Goal: Task Accomplishment & Management: Manage account settings

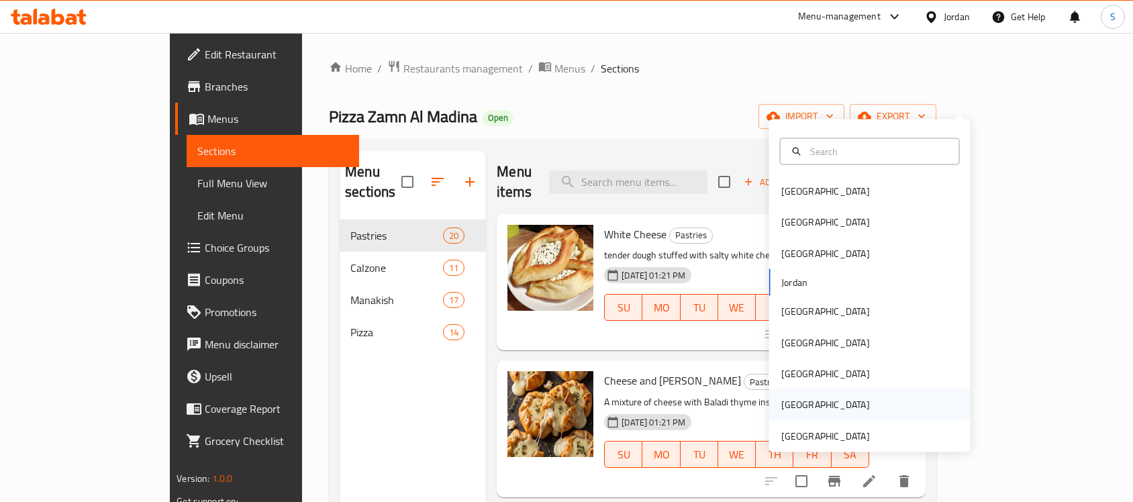
scroll to position [84, 0]
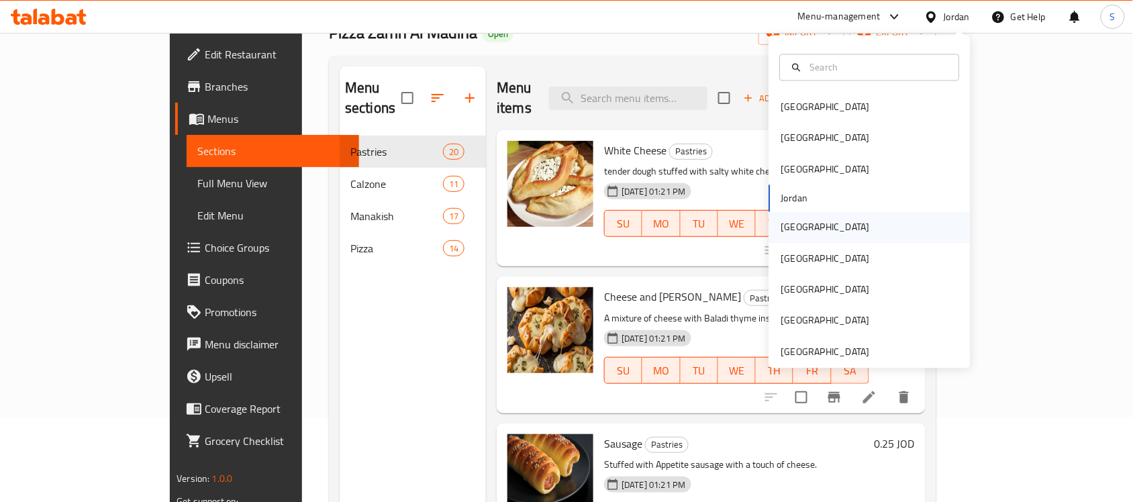
click at [796, 235] on div "[GEOGRAPHIC_DATA]" at bounding box center [825, 227] width 89 height 15
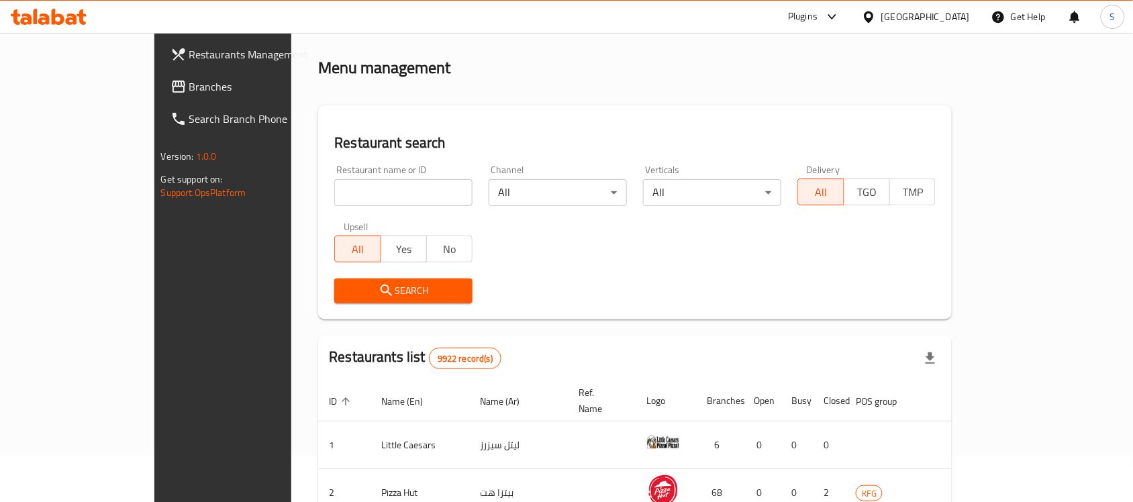
scroll to position [84, 0]
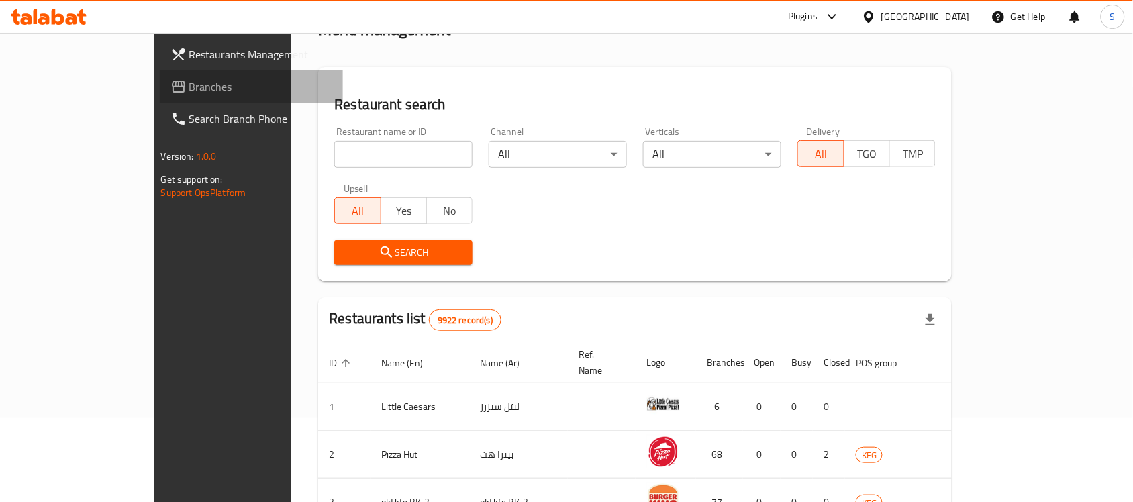
click at [189, 84] on span "Branches" at bounding box center [261, 87] width 144 height 16
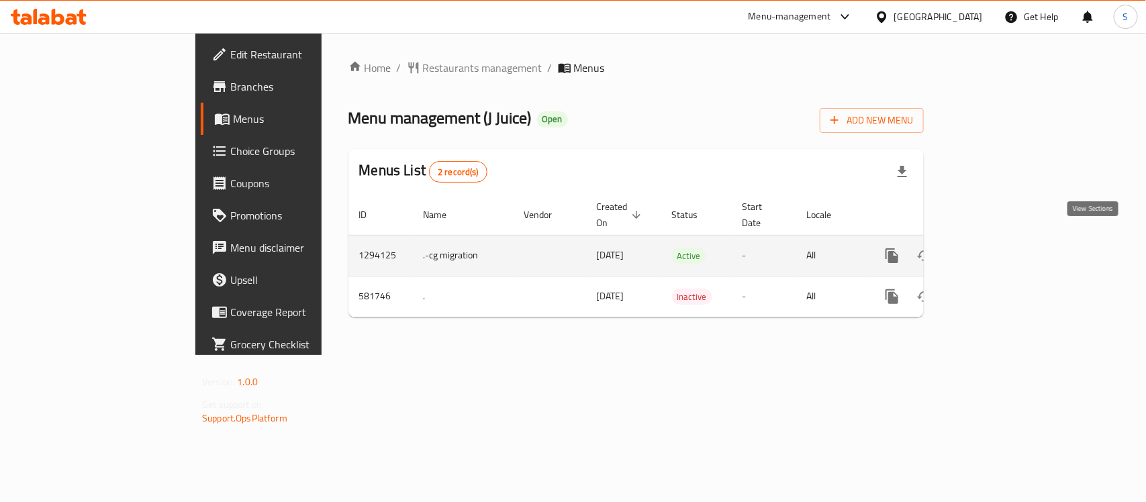
click at [1005, 242] on link "enhanced table" at bounding box center [989, 256] width 32 height 32
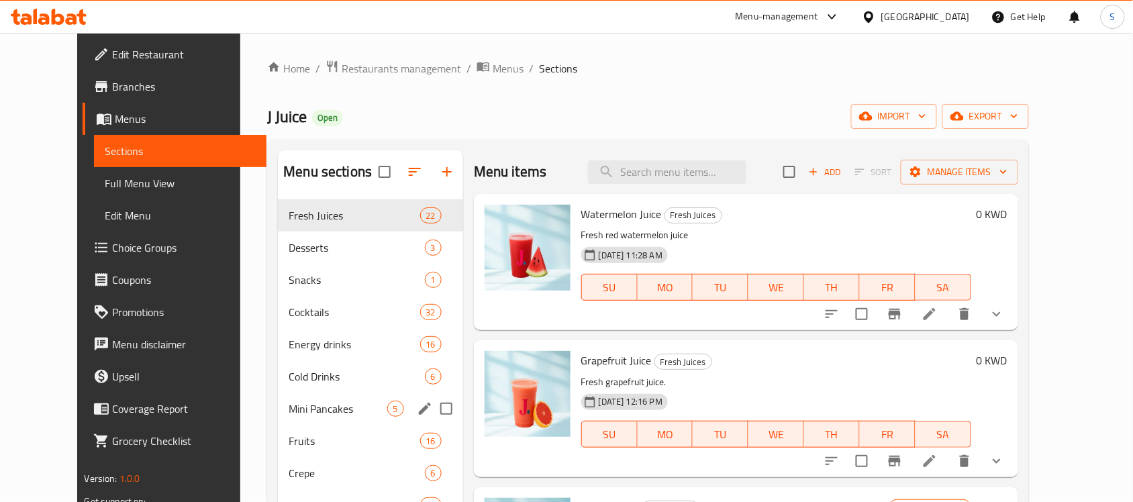
scroll to position [168, 0]
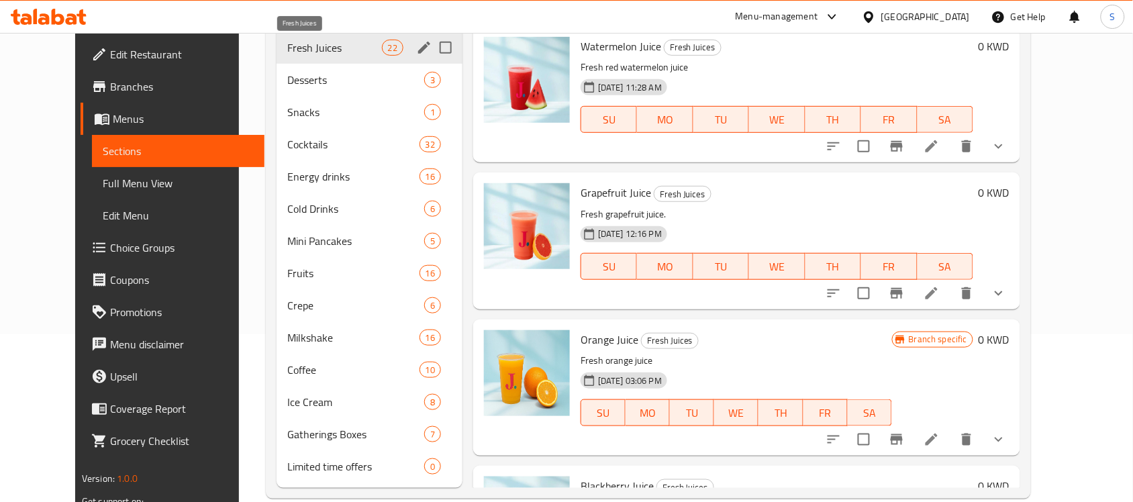
click at [287, 52] on span "Fresh Juices" at bounding box center [334, 48] width 95 height 16
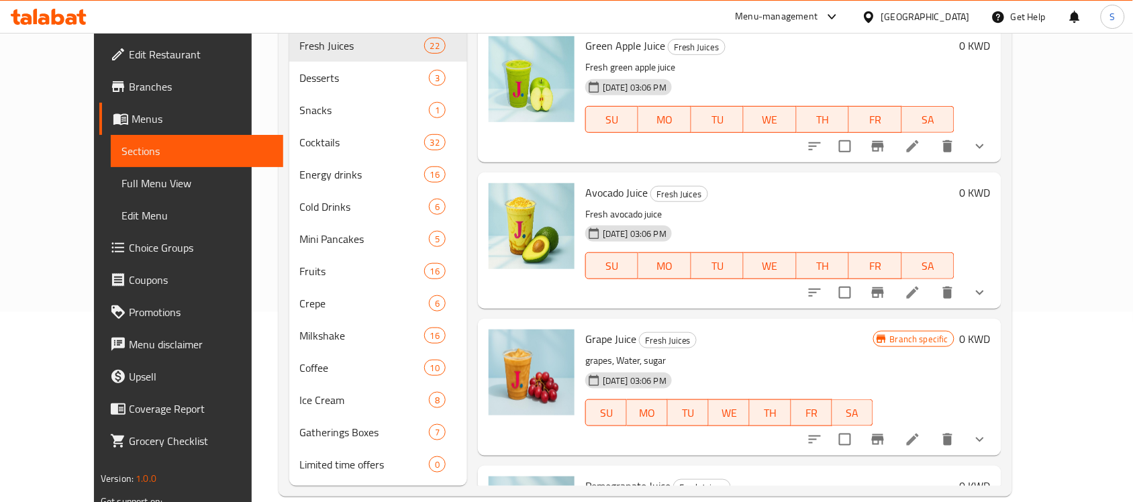
scroll to position [2499, 0]
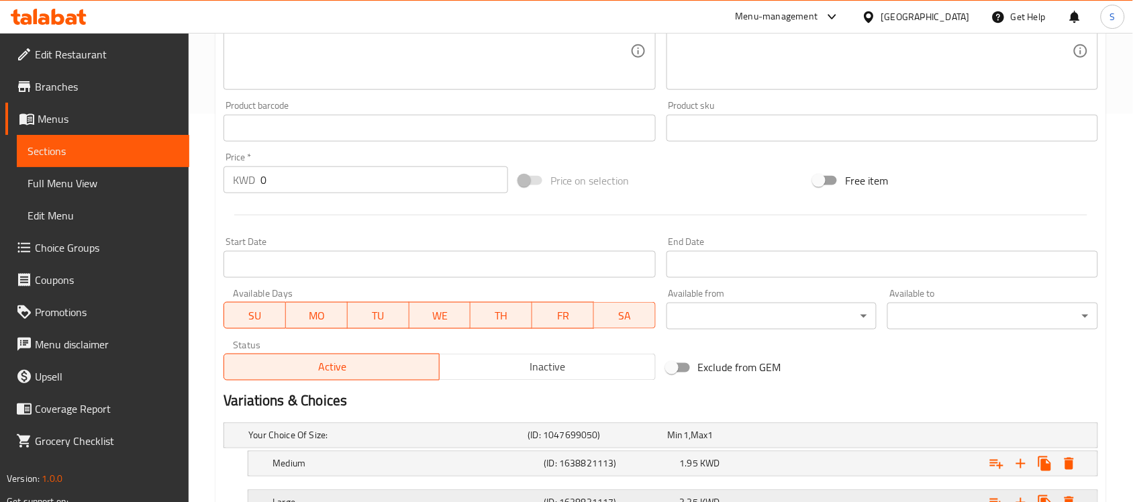
scroll to position [575, 0]
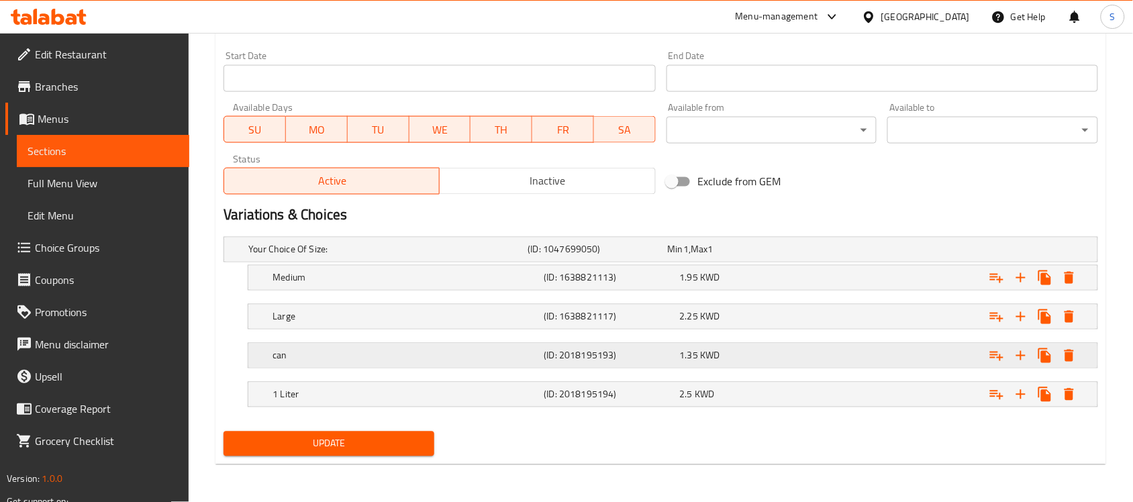
click at [716, 351] on span "KWD" at bounding box center [709, 355] width 19 height 17
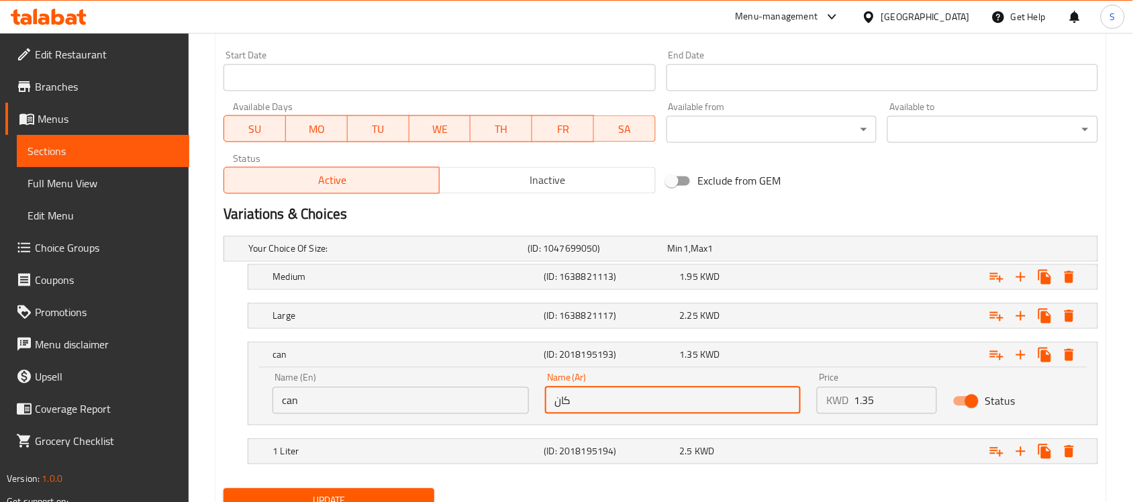
drag, startPoint x: 575, startPoint y: 410, endPoint x: 508, endPoint y: 401, distance: 67.0
click at [522, 410] on div "Name (En) can Name (En) Name (Ar) كان Name (Ar) Price KWD 1.35 Price Status" at bounding box center [673, 393] width 817 height 57
type input "u"
type input "علبة"
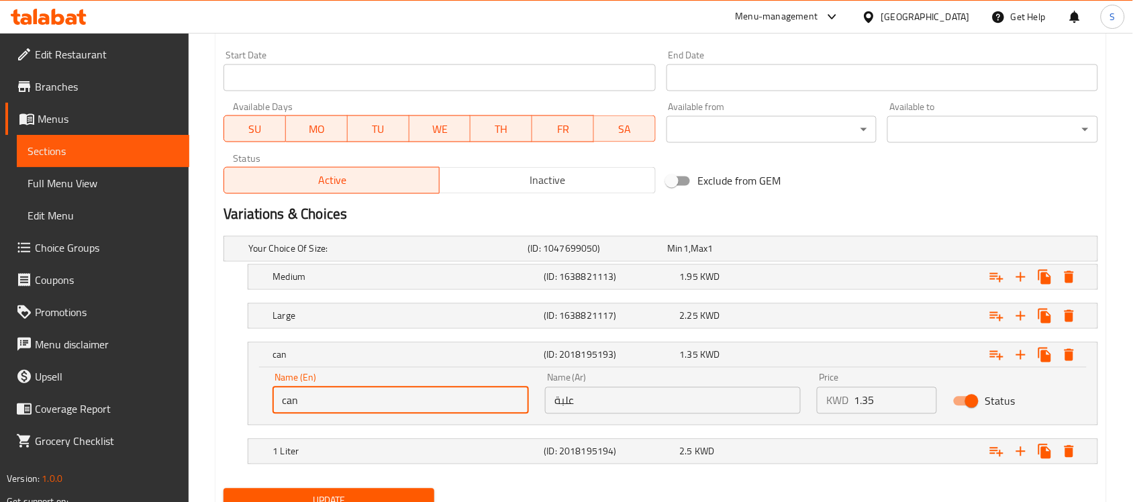
click at [283, 400] on input "can" at bounding box center [401, 400] width 256 height 27
type input "Can"
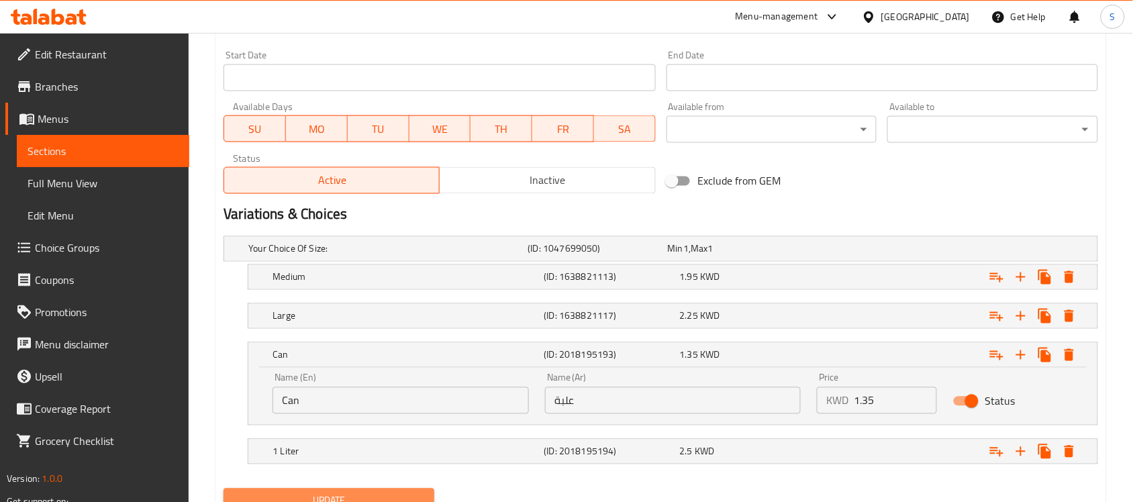
click at [384, 499] on span "Update" at bounding box center [328, 501] width 189 height 17
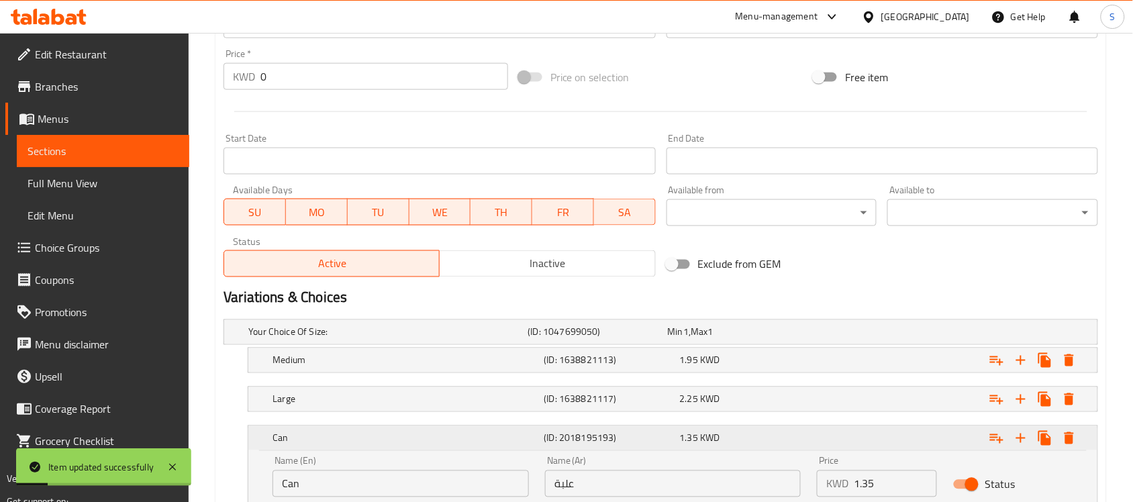
scroll to position [323, 0]
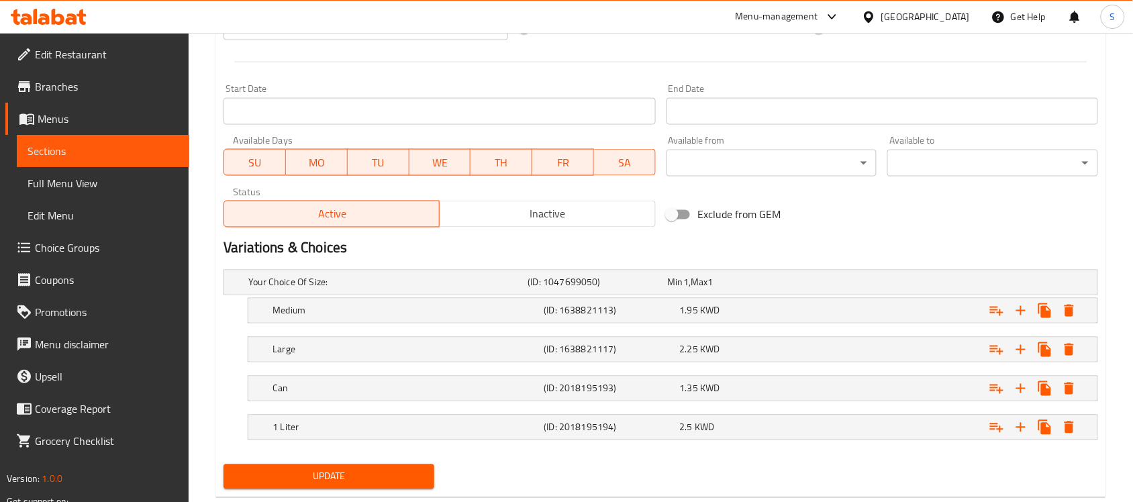
scroll to position [575, 0]
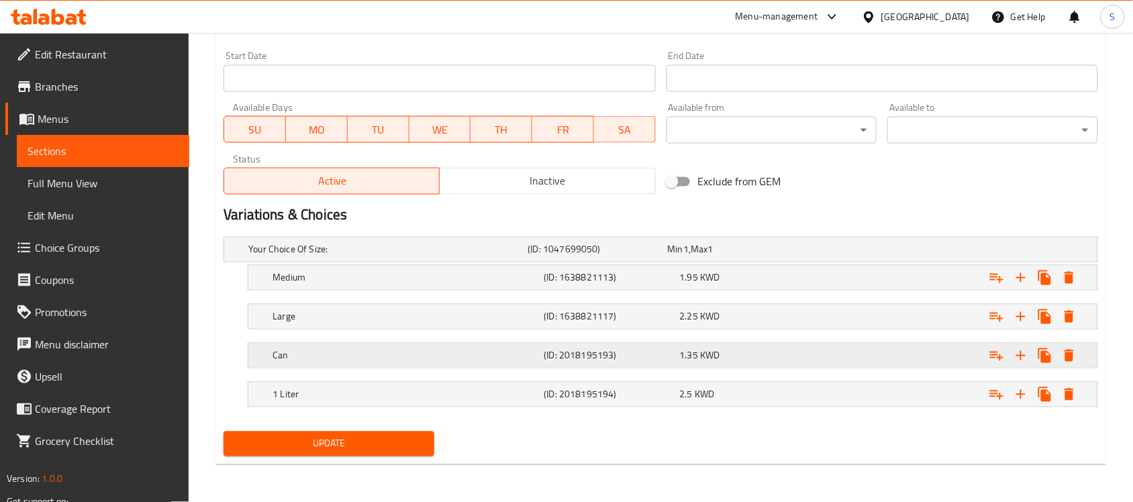
click at [672, 366] on div "Can (ID: 2018195193) 1.35 KWD" at bounding box center [677, 356] width 814 height 30
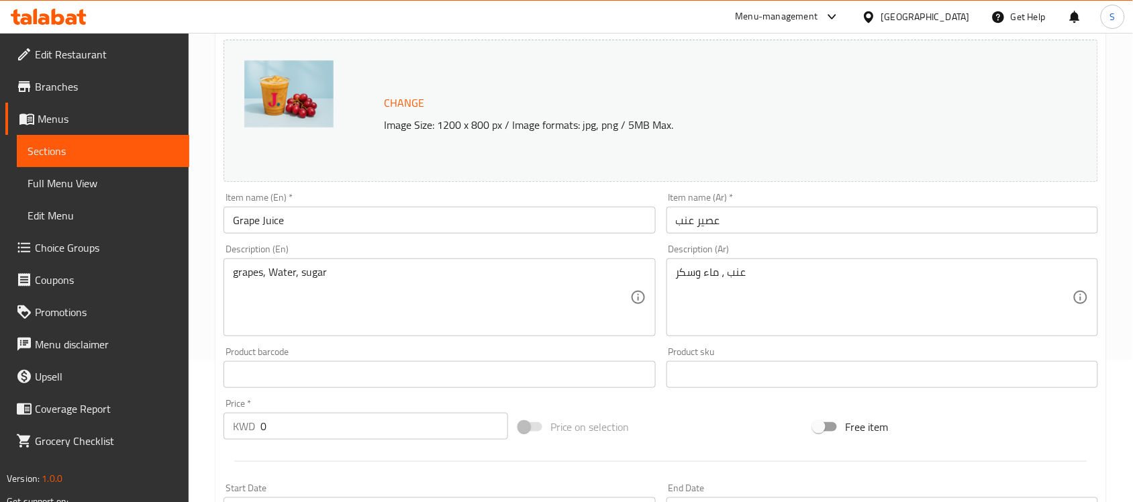
scroll to position [129, 0]
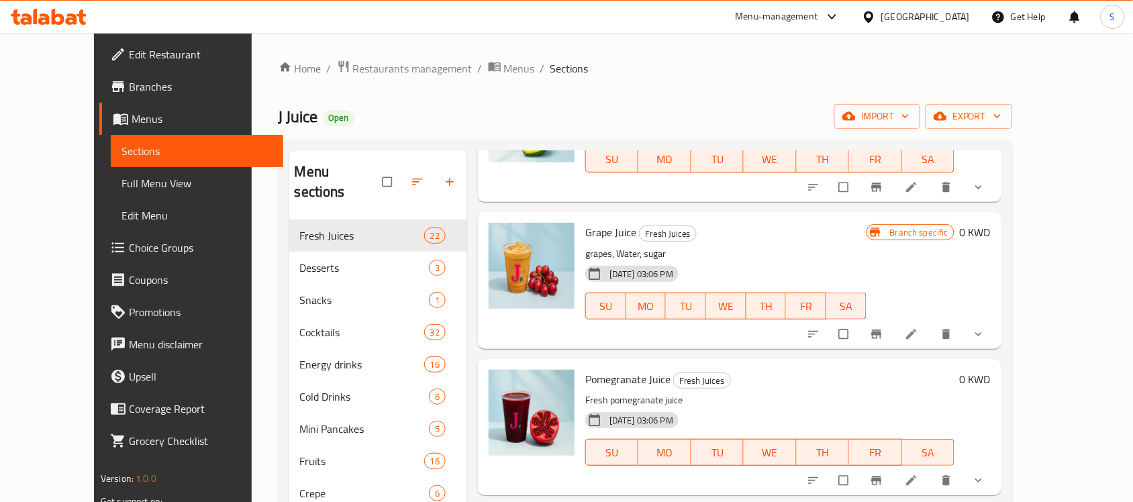
scroll to position [2685, 0]
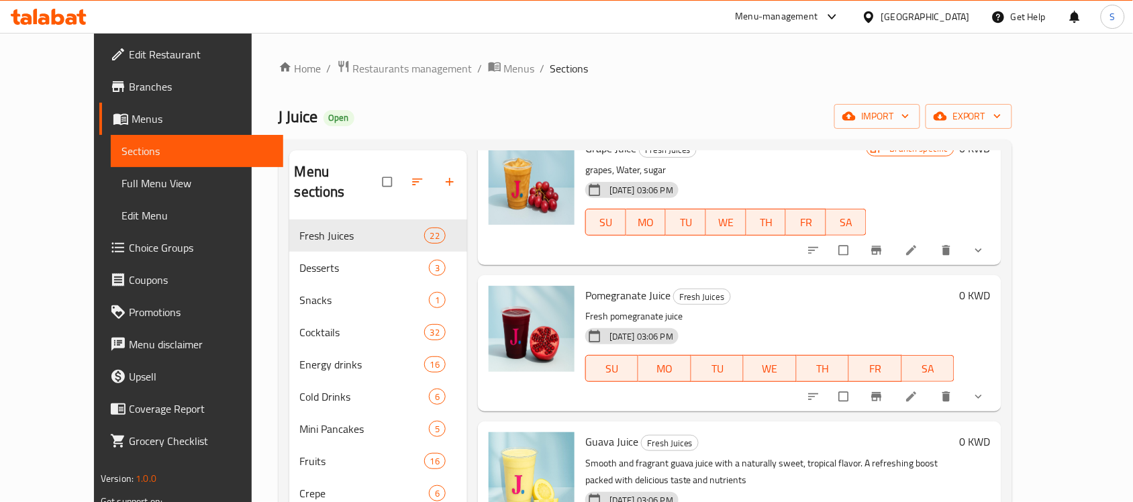
click at [949, 14] on div "[GEOGRAPHIC_DATA]" at bounding box center [925, 16] width 89 height 15
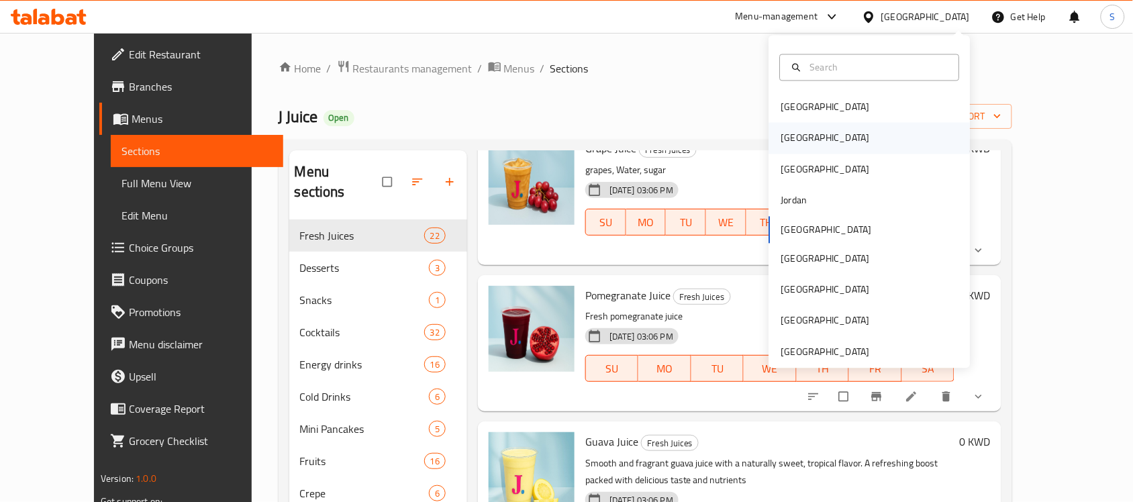
click at [797, 138] on div "Egypt" at bounding box center [826, 138] width 110 height 31
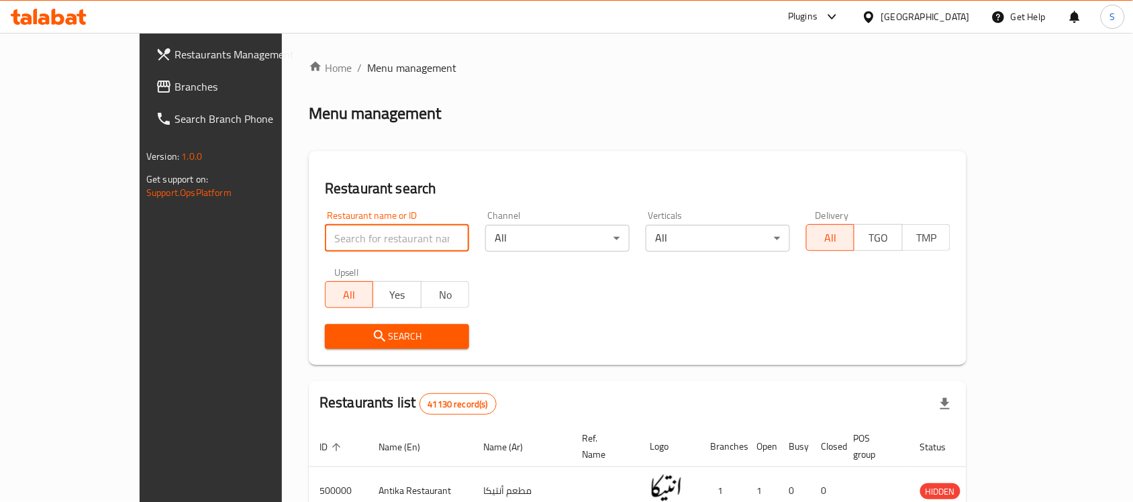
click at [325, 232] on input "search" at bounding box center [397, 238] width 144 height 27
paste input "667364"
type input "667364"
click button "Search" at bounding box center [397, 336] width 144 height 25
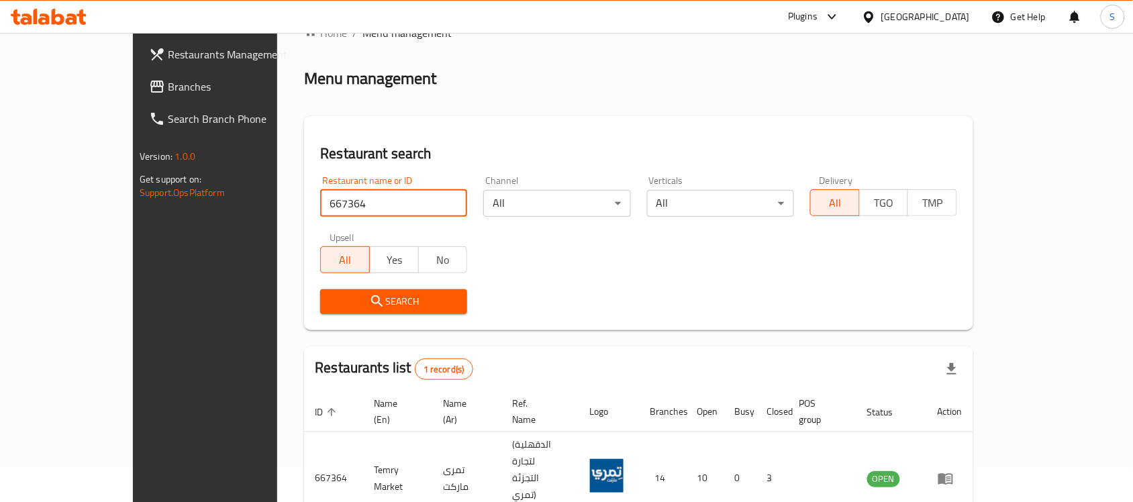
scroll to position [70, 0]
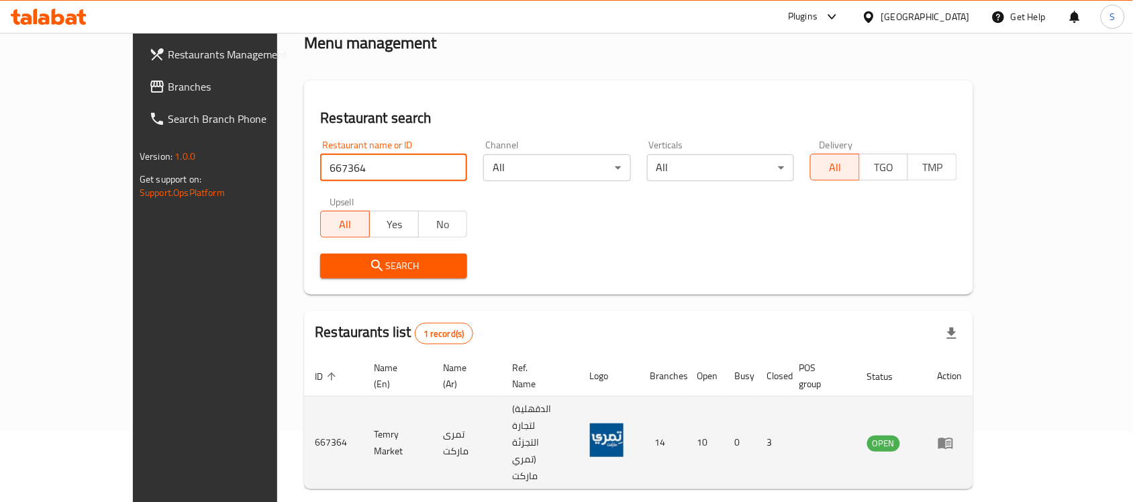
click at [953, 438] on icon "enhanced table" at bounding box center [946, 443] width 15 height 11
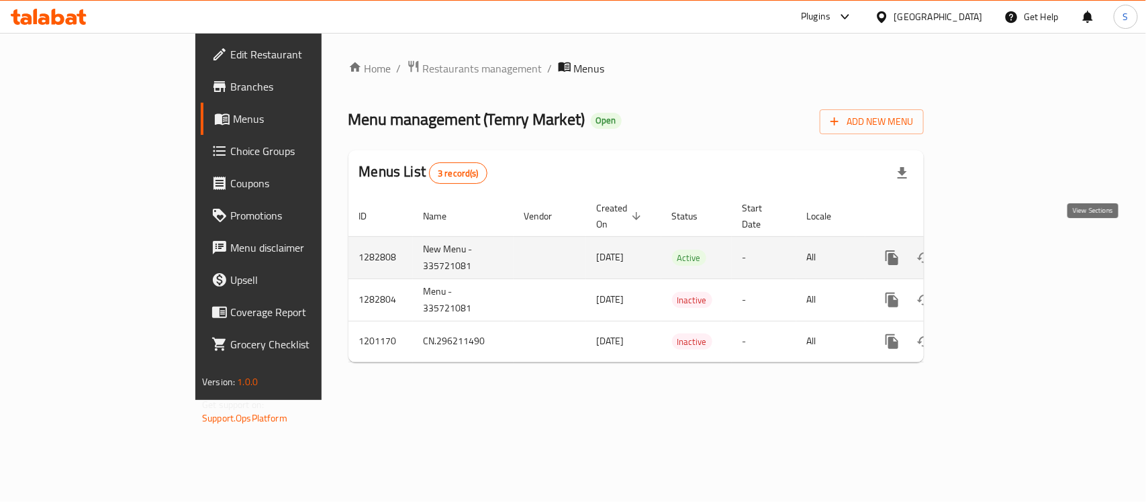
click at [997, 250] on icon "enhanced table" at bounding box center [989, 258] width 16 height 16
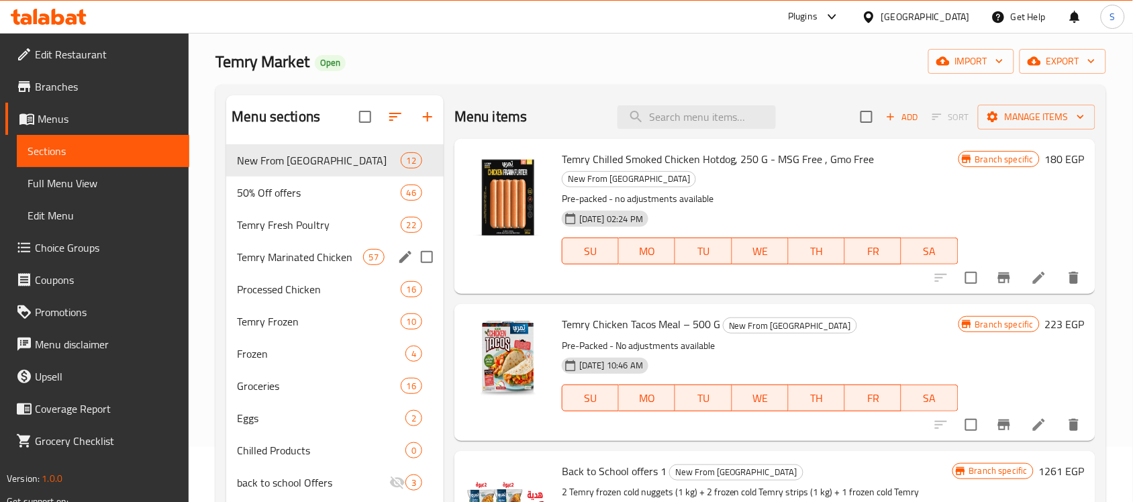
scroll to position [84, 0]
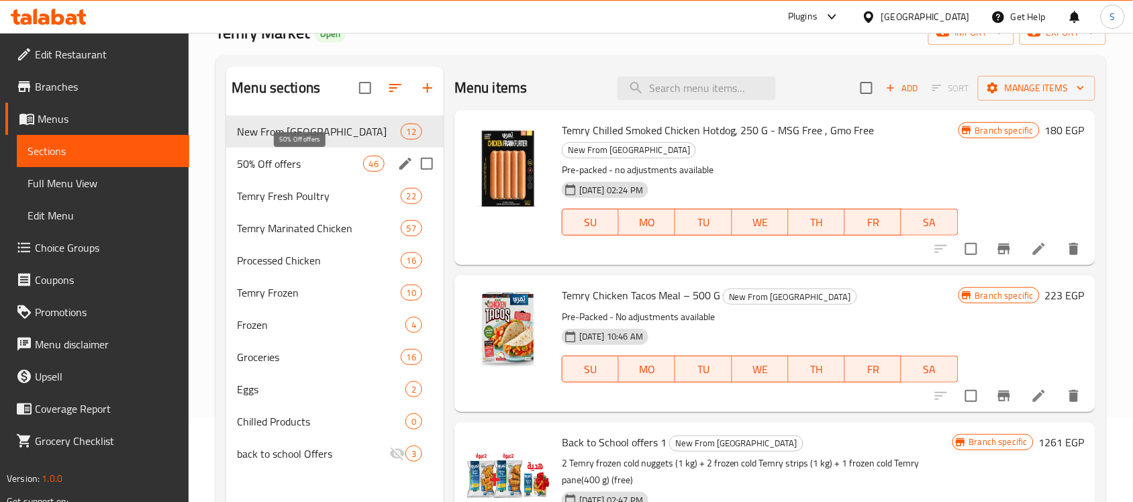
click at [272, 166] on span "50% Off offers" at bounding box center [300, 164] width 126 height 16
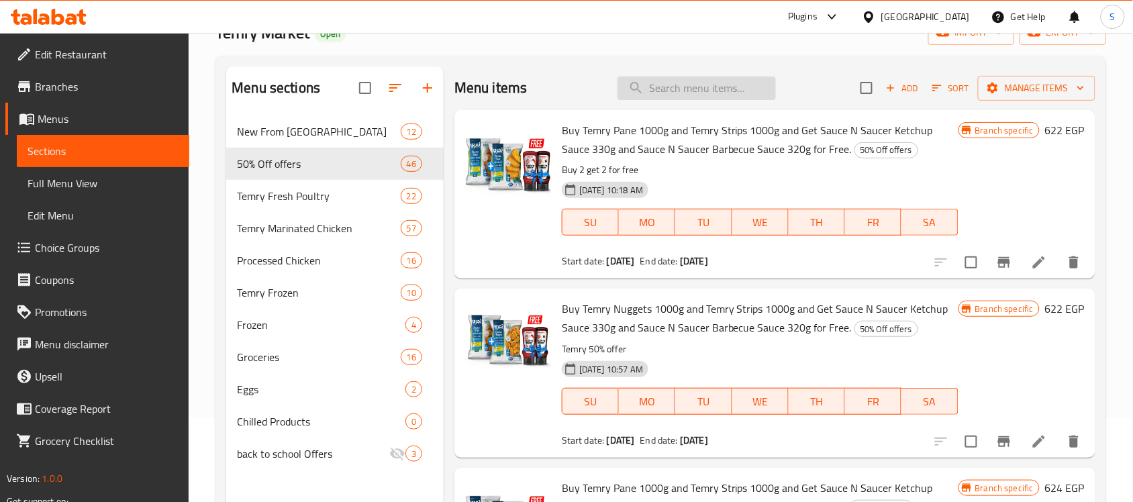
click at [710, 85] on input "search" at bounding box center [697, 88] width 158 height 23
paste input "marinated"
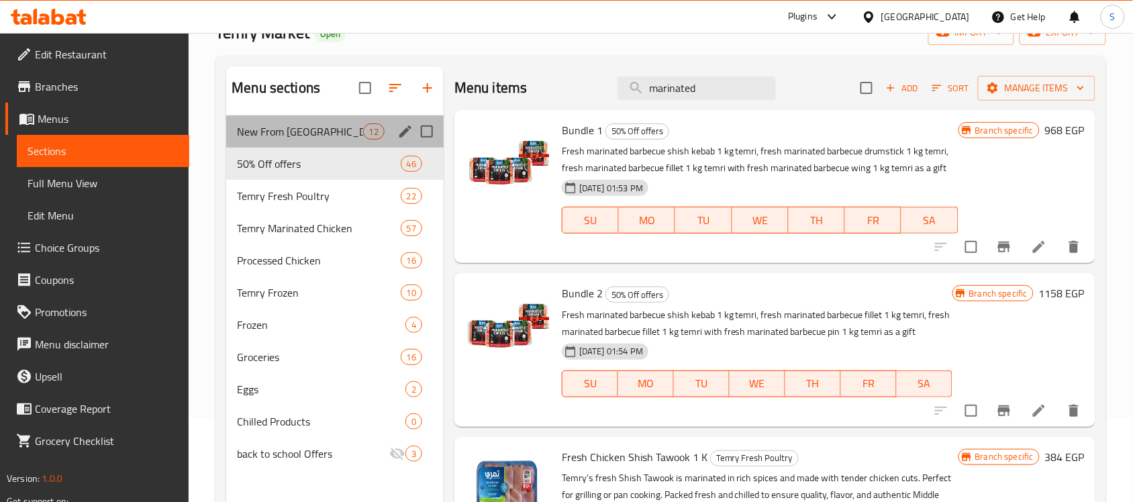
click at [299, 144] on div "New From Temry 12" at bounding box center [335, 131] width 218 height 32
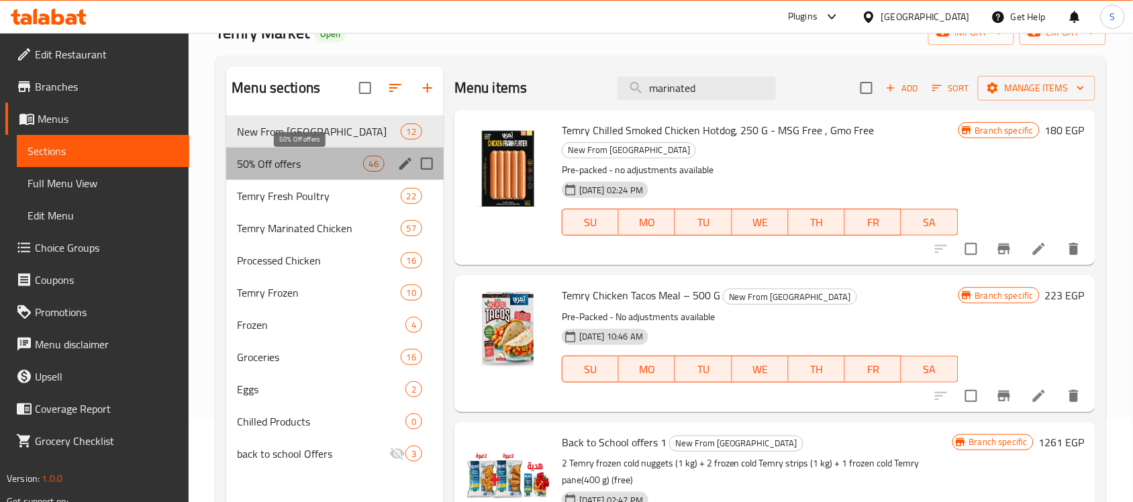
click at [294, 158] on span "50% Off offers" at bounding box center [300, 164] width 126 height 16
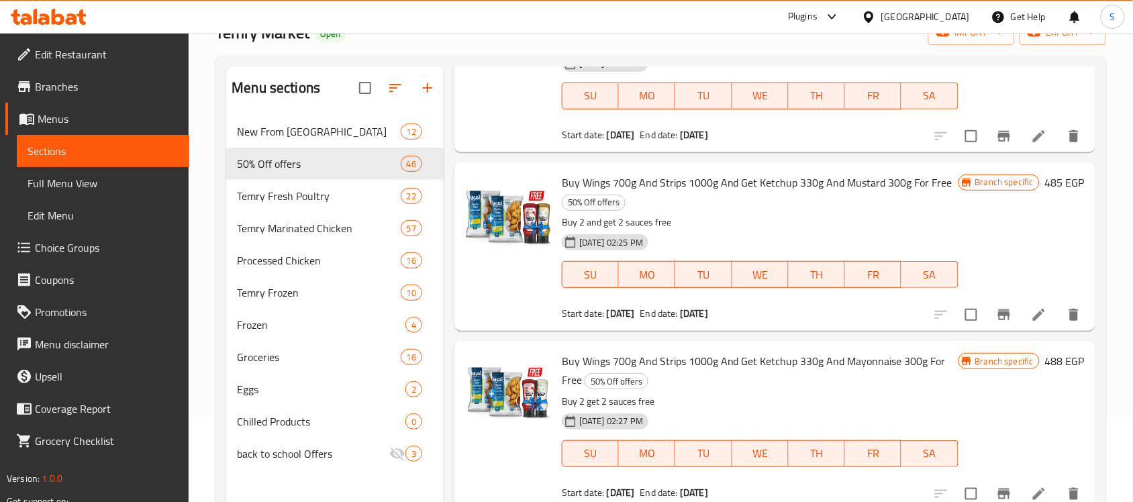
scroll to position [2098, 0]
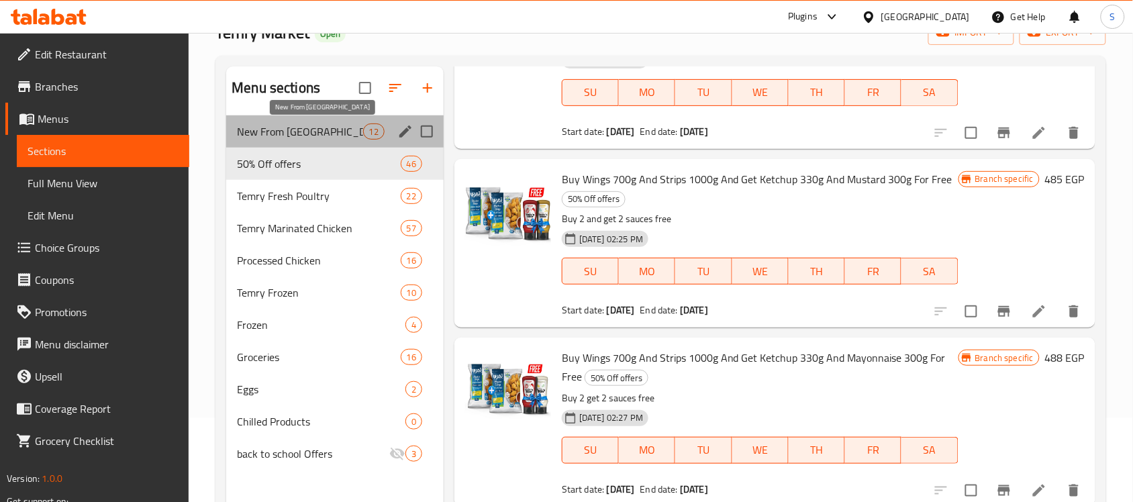
click at [265, 132] on span "New From Temry" at bounding box center [300, 132] width 126 height 16
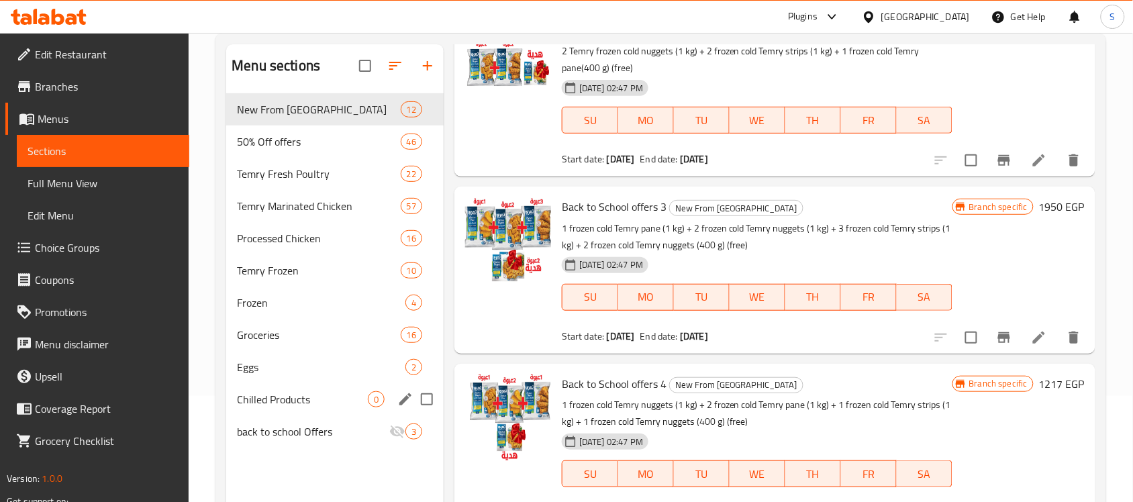
scroll to position [189, 0]
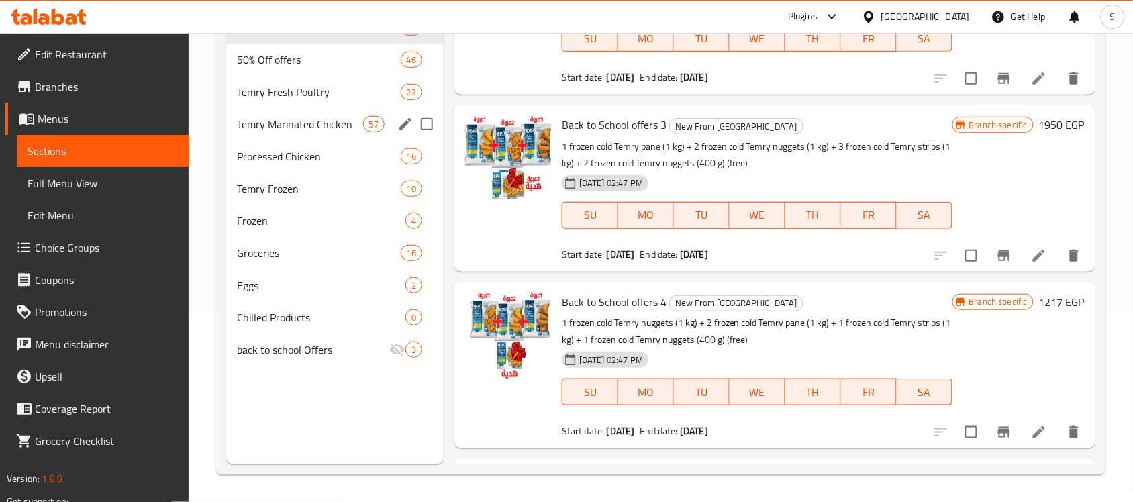
click at [310, 131] on span "Temry Marinated Chicken" at bounding box center [300, 124] width 126 height 16
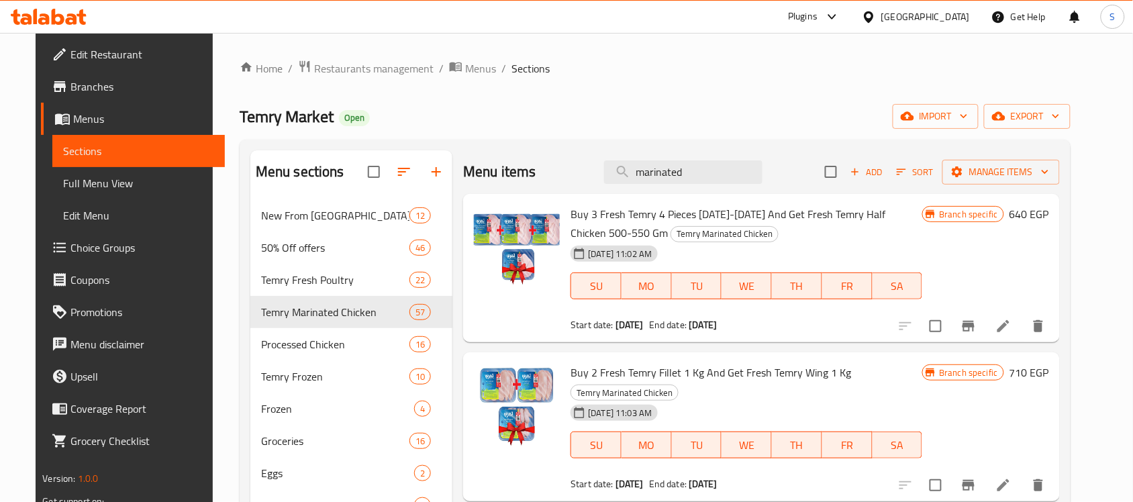
drag, startPoint x: 698, startPoint y: 173, endPoint x: 571, endPoint y: 187, distance: 128.3
click at [571, 187] on div "Menu items marinated Add Sort Manage items" at bounding box center [761, 172] width 596 height 44
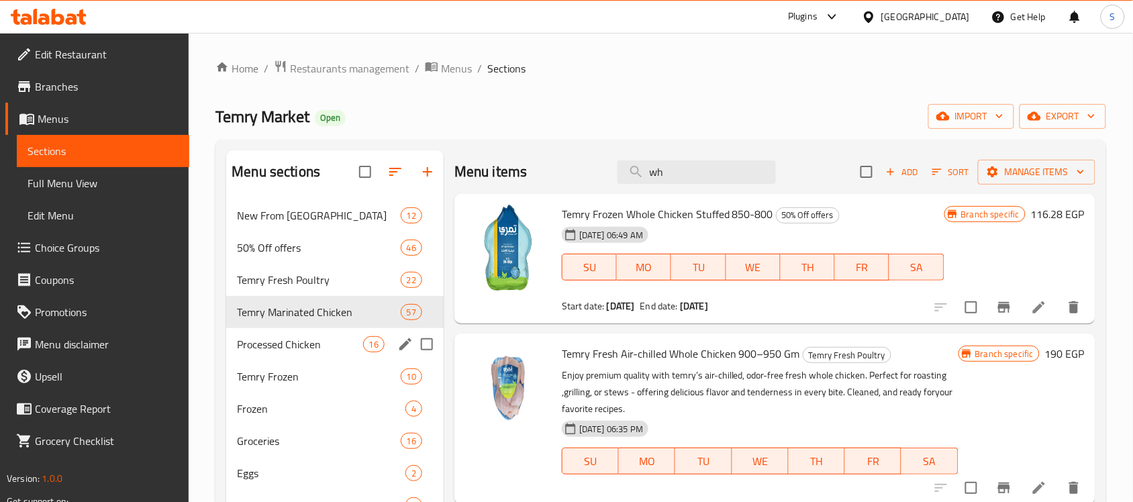
type input "w"
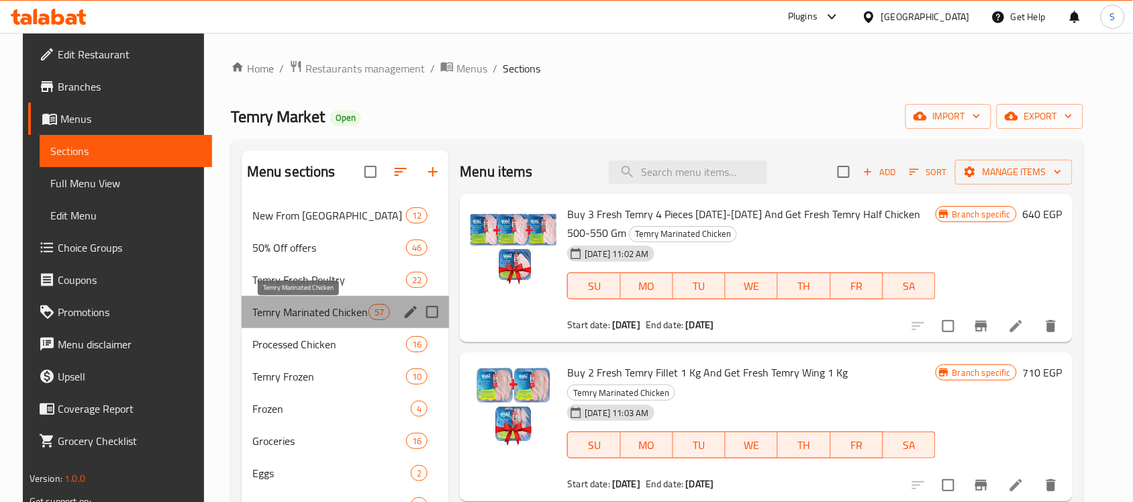
click at [289, 309] on span "Temry Marinated Chicken" at bounding box center [310, 312] width 116 height 16
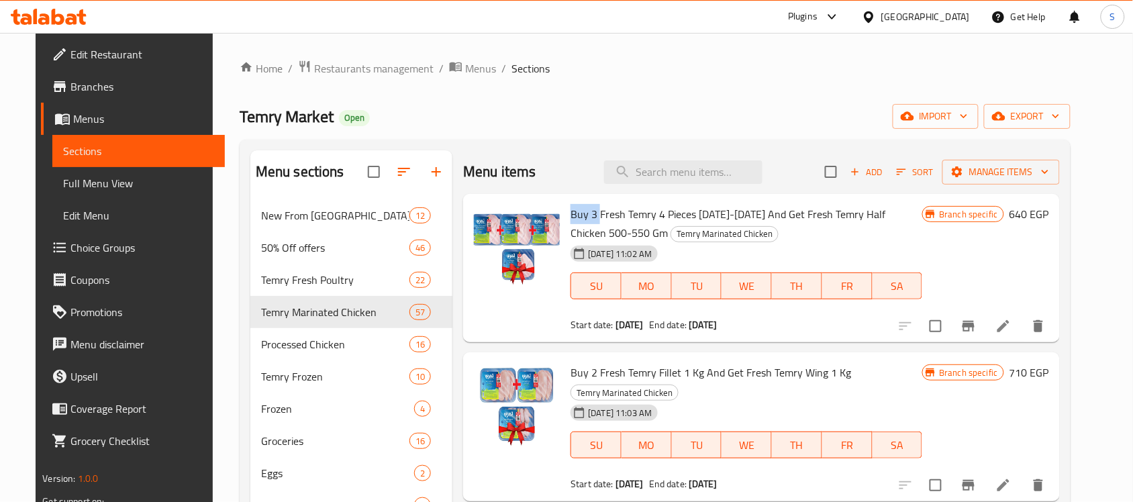
drag, startPoint x: 591, startPoint y: 215, endPoint x: 557, endPoint y: 211, distance: 33.8
click at [565, 211] on div "Buy 3 Fresh Temry 4 Pieces 1000-1100 And Get Fresh Temry Half Chicken 500-550 G…" at bounding box center [746, 268] width 363 height 138
copy span "Buy 3"
click at [700, 172] on input "search" at bounding box center [683, 171] width 158 height 23
paste input "Buy 3"
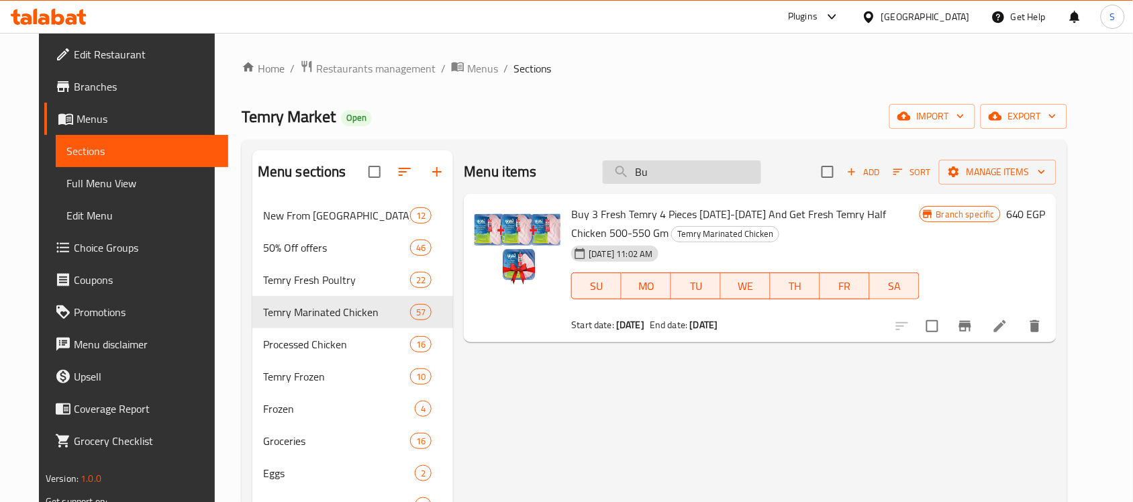
type input "B"
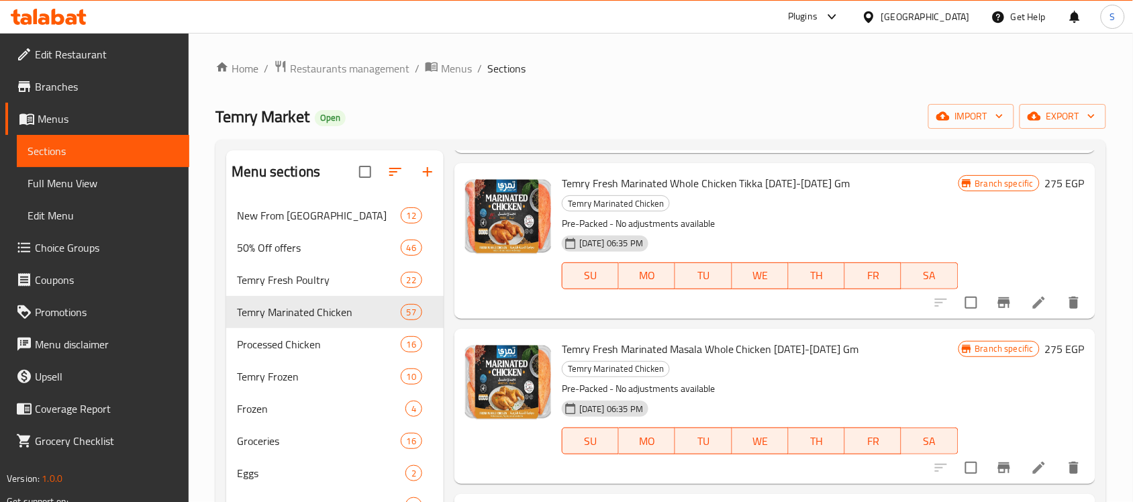
scroll to position [2517, 0]
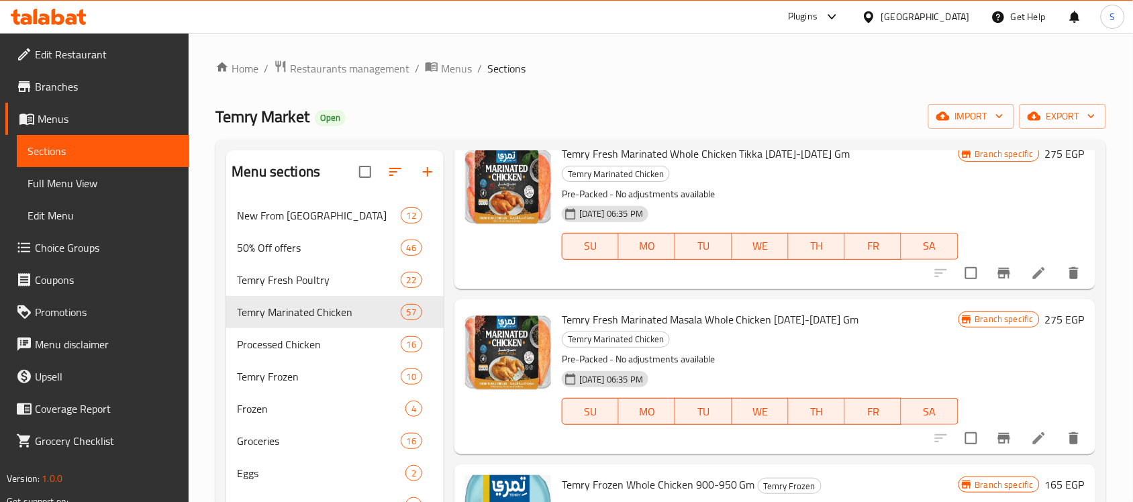
type input "whole chi"
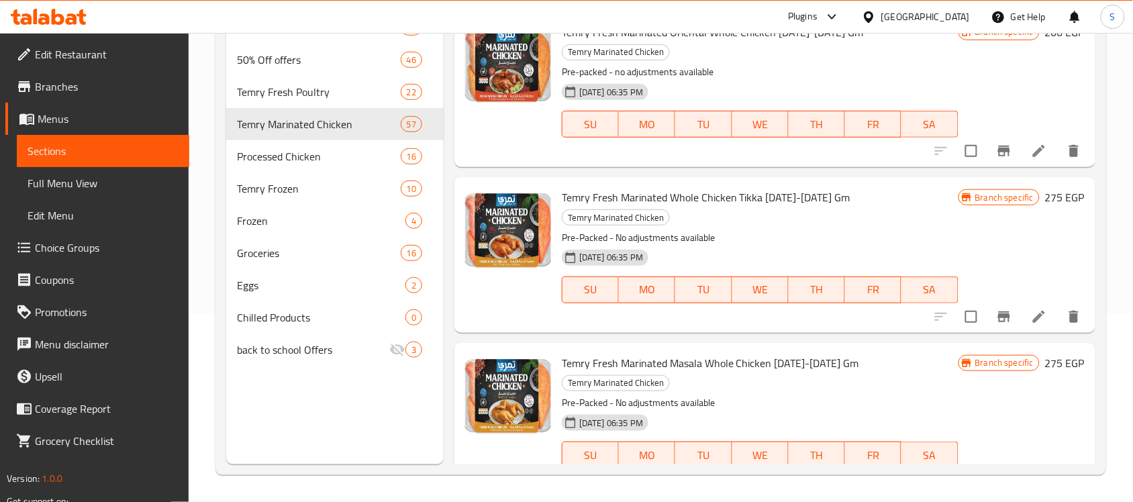
scroll to position [2054, 0]
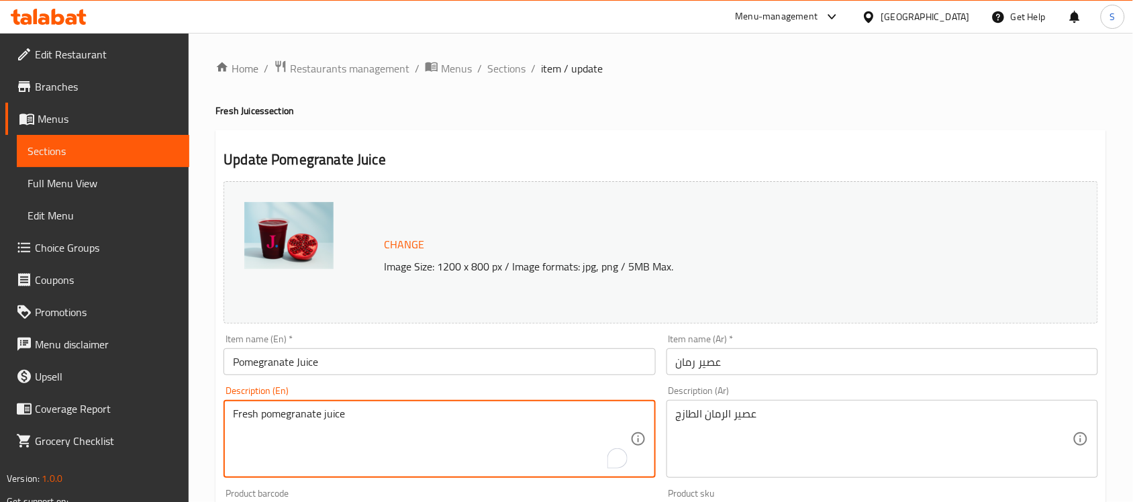
click at [343, 434] on textarea "Fresh pomegranate juice" at bounding box center [431, 439] width 397 height 64
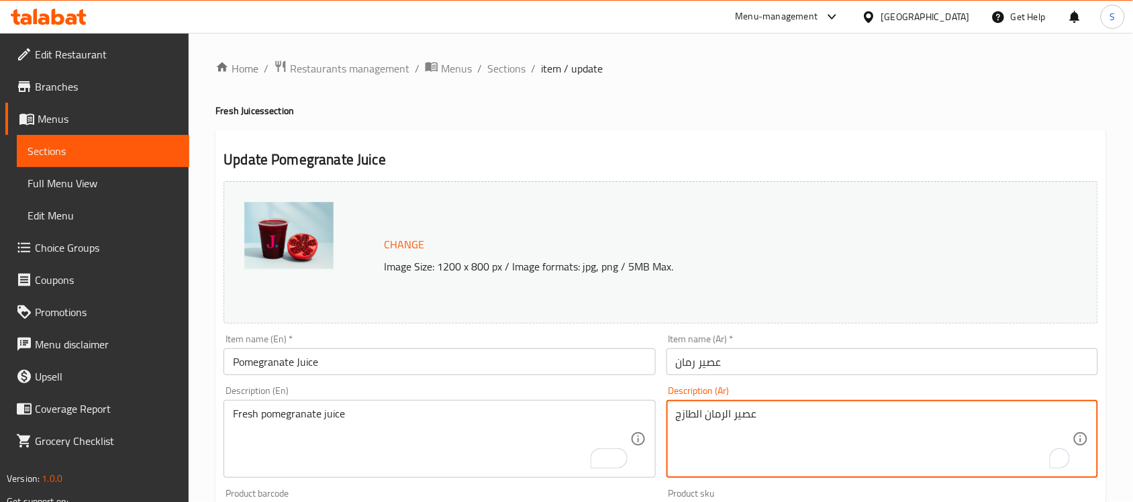
click at [766, 412] on textarea "عصير الرمان الطازج" at bounding box center [874, 439] width 397 height 64
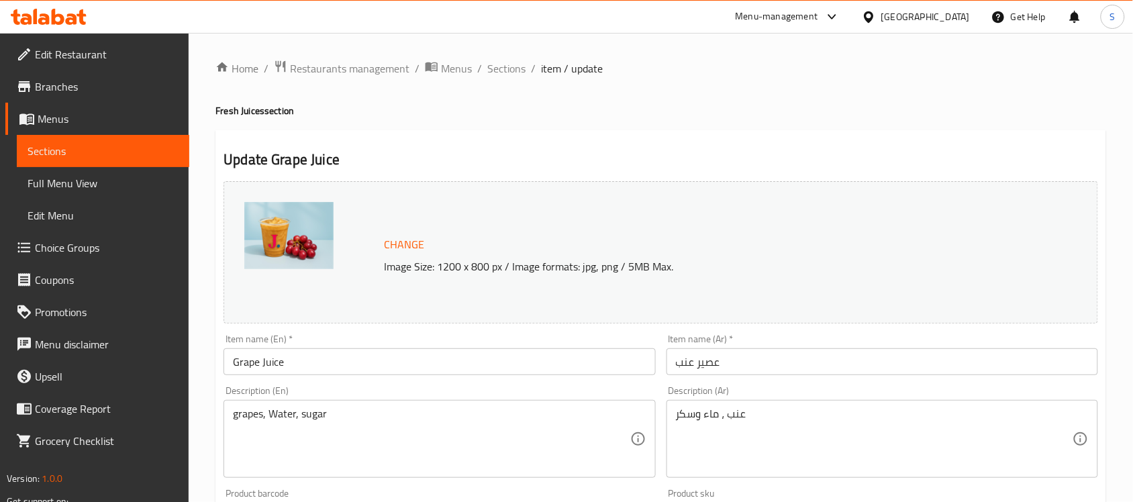
scroll to position [84, 0]
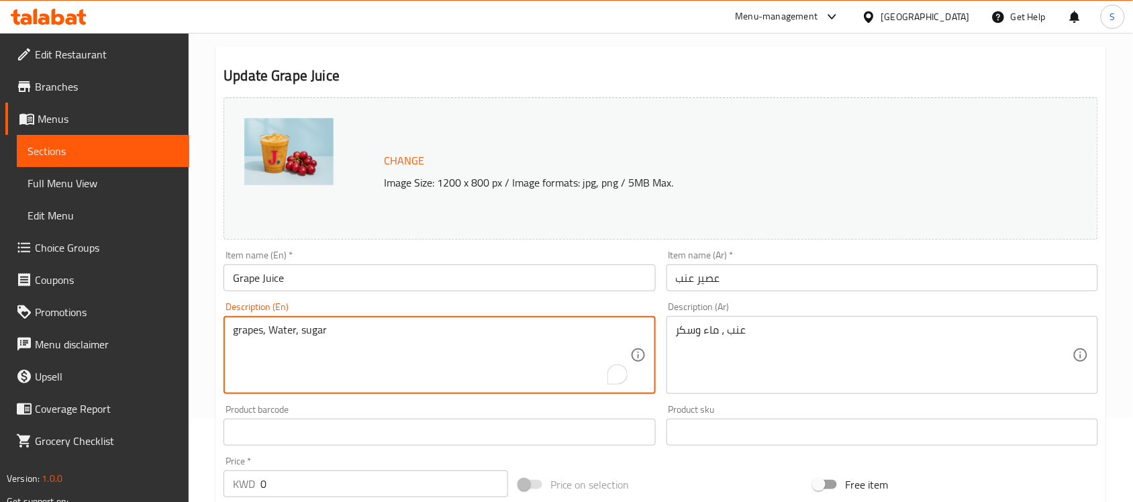
drag, startPoint x: 373, startPoint y: 327, endPoint x: 201, endPoint y: 322, distance: 171.3
paste textarea "Fresh pomegranate juice"
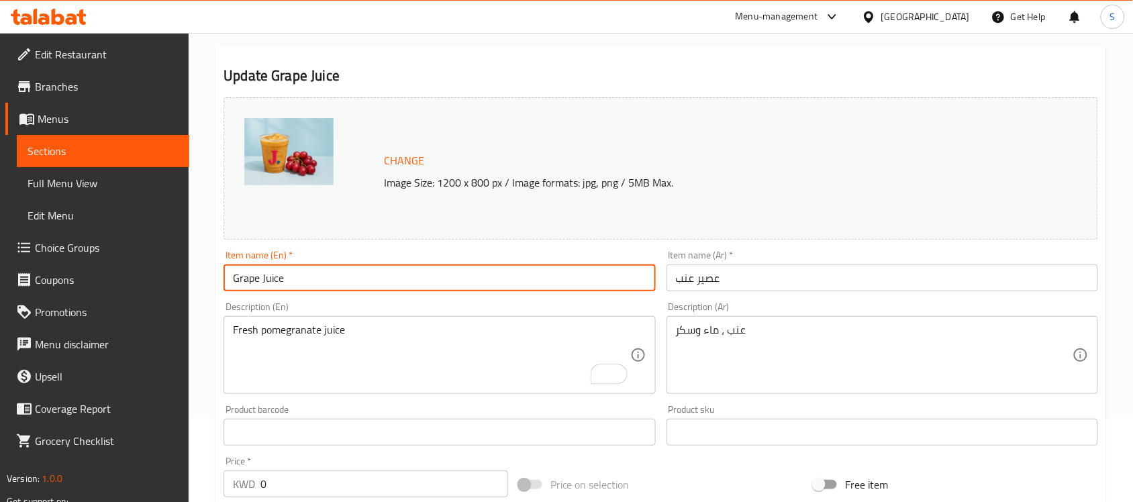
click at [243, 279] on input "Grape Juice" at bounding box center [440, 278] width 432 height 27
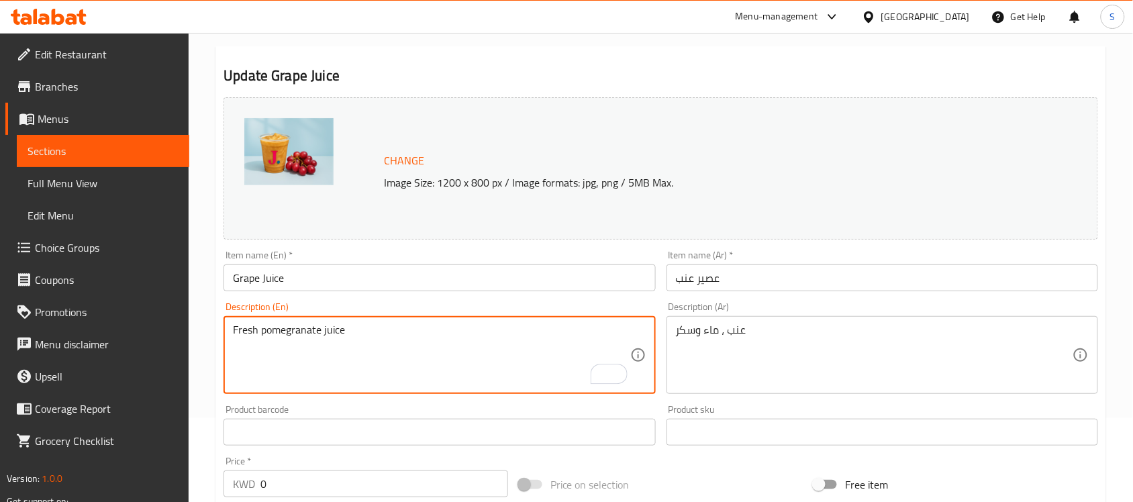
click at [283, 336] on textarea "Fresh pomegranate juice" at bounding box center [431, 356] width 397 height 64
paste textarea "Grap"
type textarea "Fresh Grape juice"
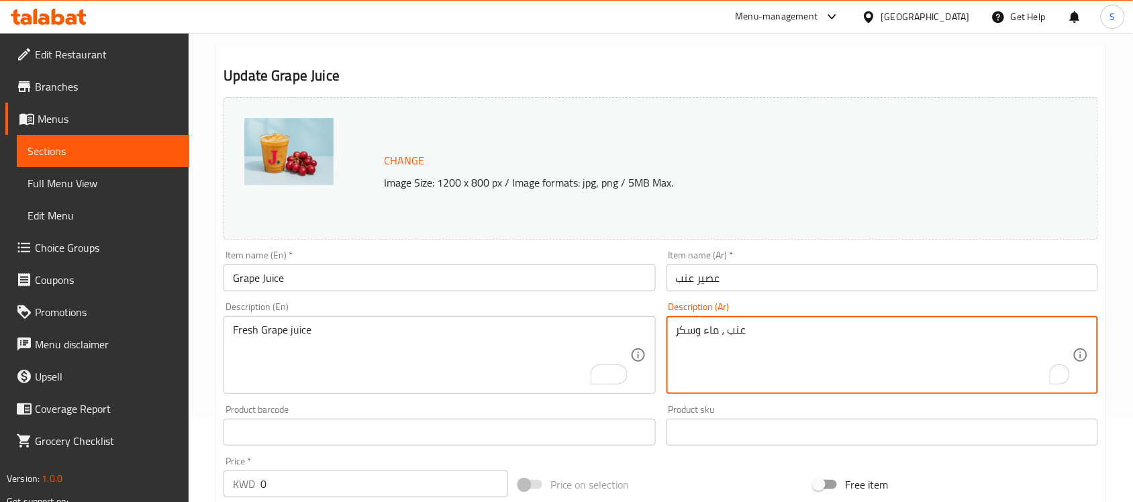
drag, startPoint x: 796, startPoint y: 330, endPoint x: 641, endPoint y: 326, distance: 155.1
paste textarea "صير الرمان الطازج"
drag, startPoint x: 708, startPoint y: 329, endPoint x: 725, endPoint y: 336, distance: 18.1
click at [725, 336] on textarea "عصير الرمان الطازج" at bounding box center [874, 356] width 397 height 64
type textarea "عصير العنب الطازج"
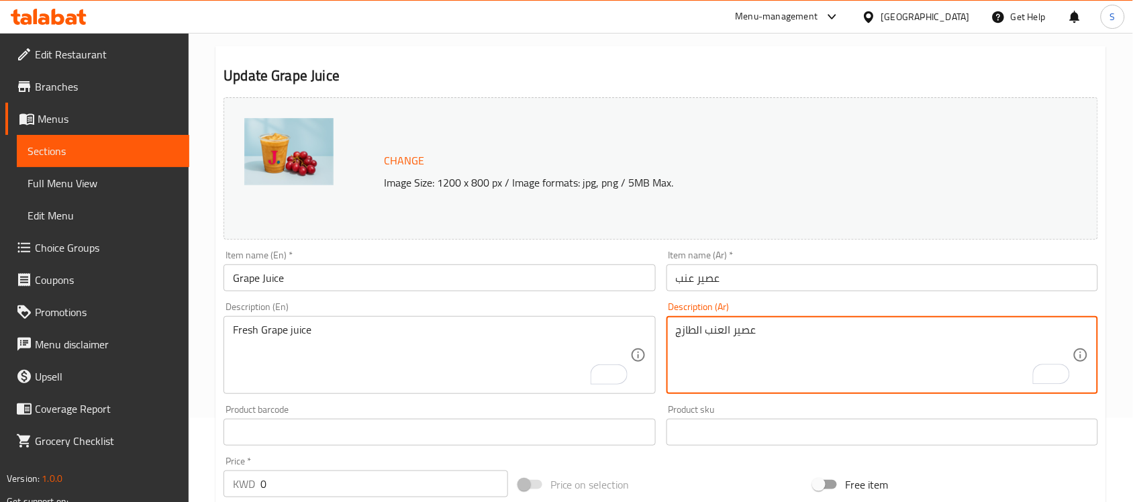
drag, startPoint x: 787, startPoint y: 276, endPoint x: 774, endPoint y: 301, distance: 28.2
click at [787, 275] on input "عصير عنب" at bounding box center [883, 278] width 432 height 27
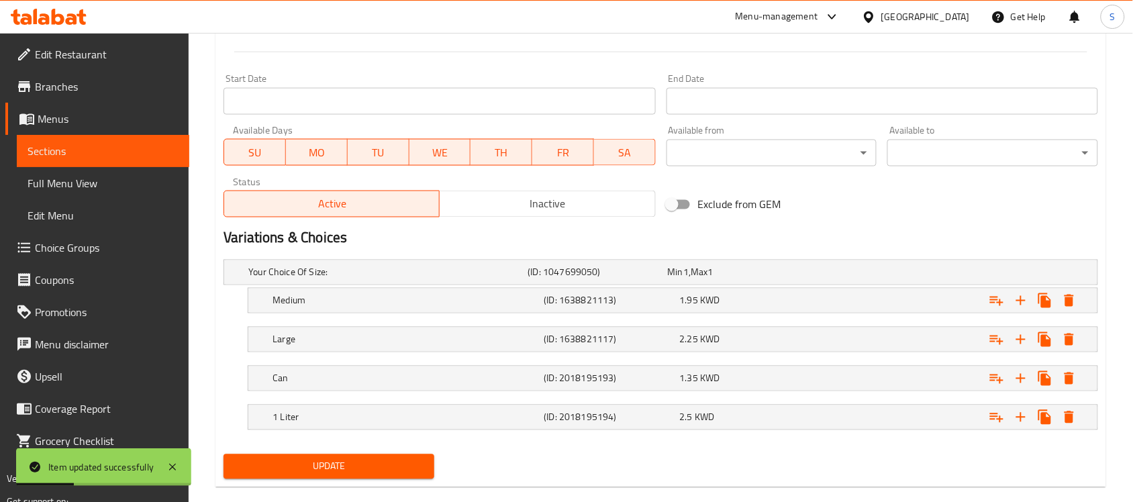
scroll to position [575, 0]
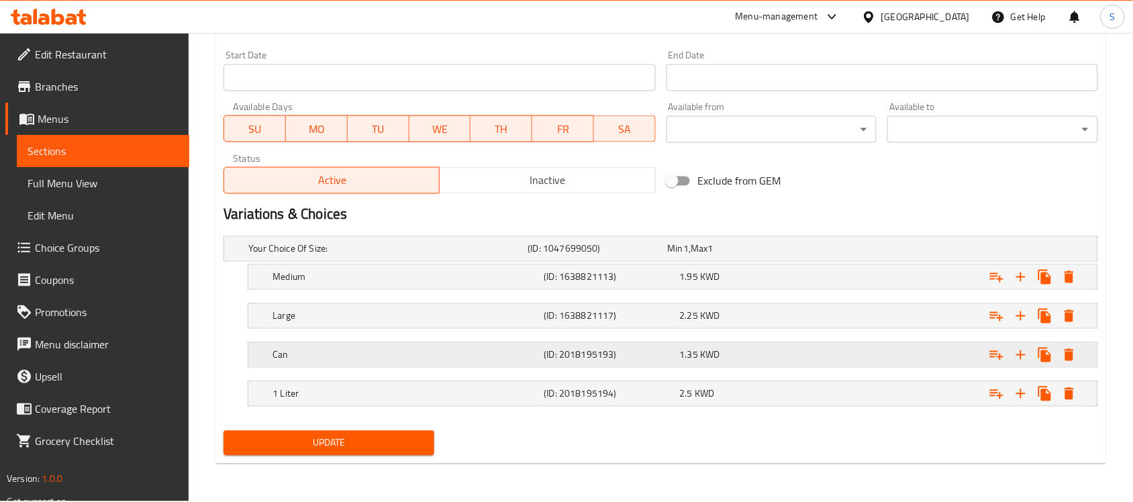
click at [626, 356] on h5 "(ID: 2018195193)" at bounding box center [609, 354] width 130 height 13
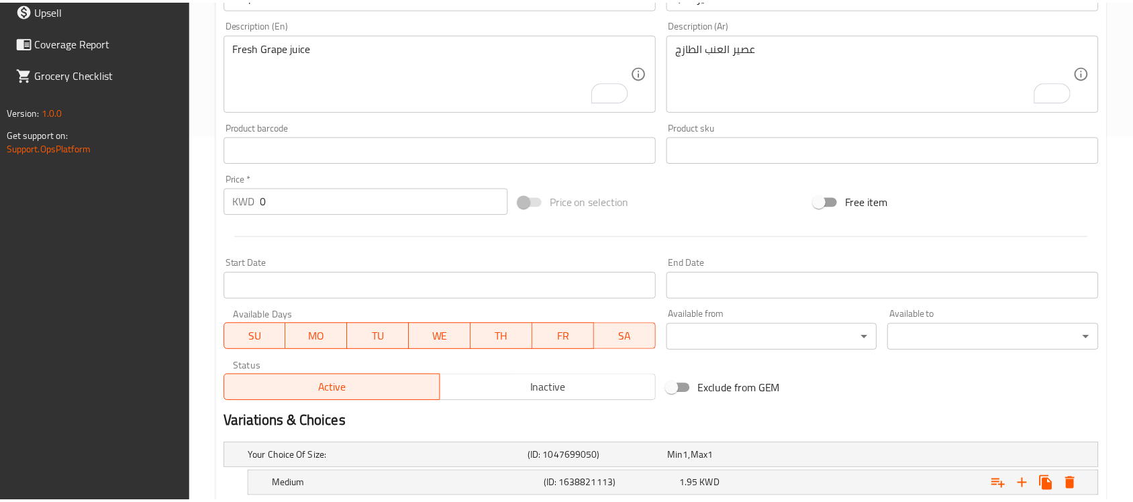
scroll to position [632, 0]
